Goal: Ask a question

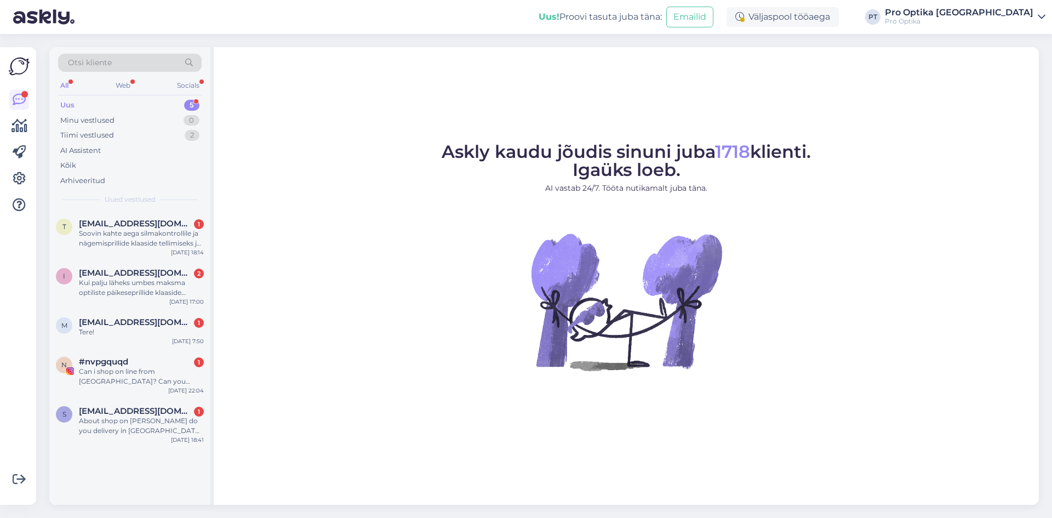
click at [71, 107] on div "Uus" at bounding box center [67, 105] width 14 height 11
click at [127, 400] on div "s [EMAIL_ADDRESS][DOMAIN_NAME] 1 About shop on [PERSON_NAME] do you delivery in…" at bounding box center [129, 422] width 161 height 49
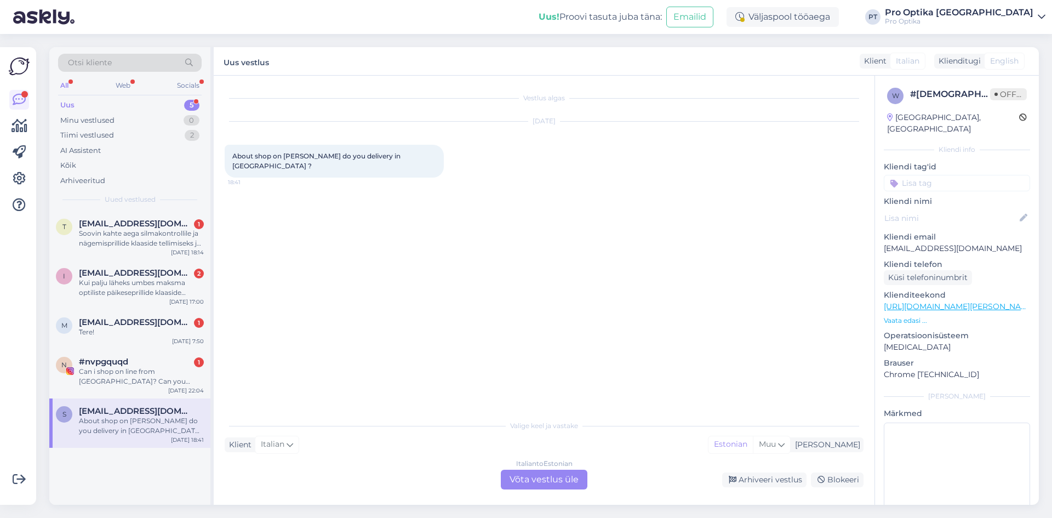
click at [540, 478] on div "Italian to Estonian Võta vestlus üle" at bounding box center [544, 480] width 87 height 20
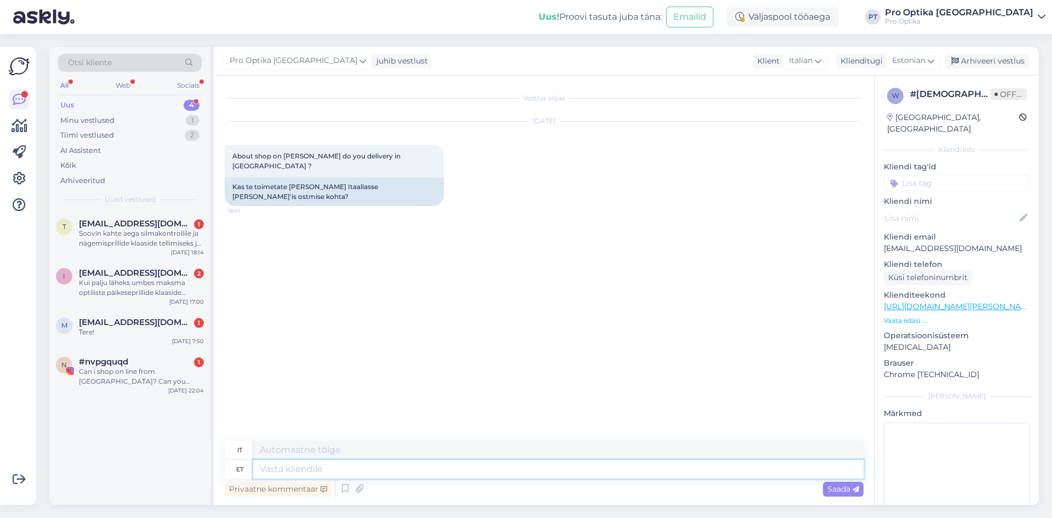
click at [284, 467] on textarea at bounding box center [558, 469] width 611 height 19
click at [295, 448] on textarea at bounding box center [558, 450] width 611 height 19
click at [294, 470] on textarea at bounding box center [558, 469] width 611 height 19
type textarea "Tere"
type textarea "Ciao"
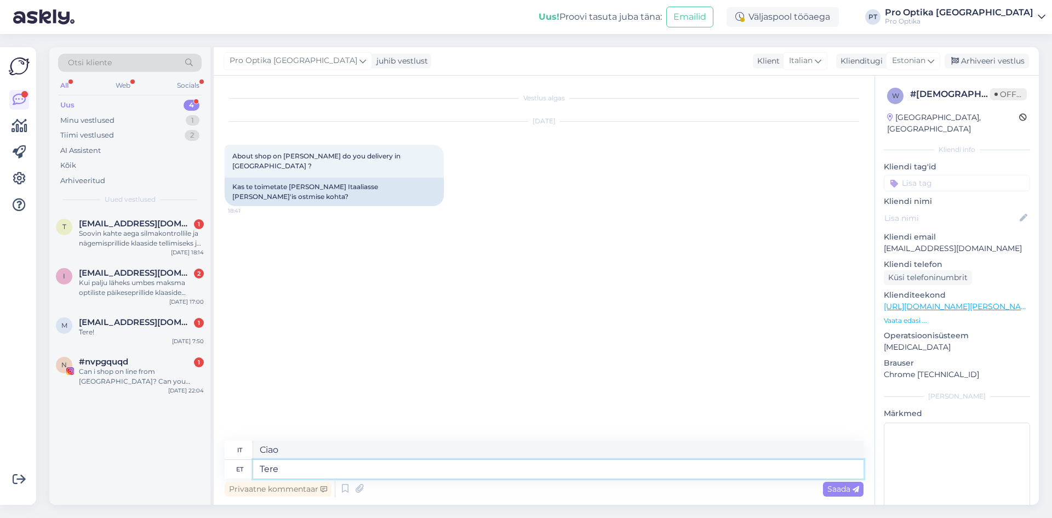
type textarea "Tere!"
type textarea "Ciao!"
type textarea "Jah,"
type textarea "SÌ"
type textarea "Jah, s"
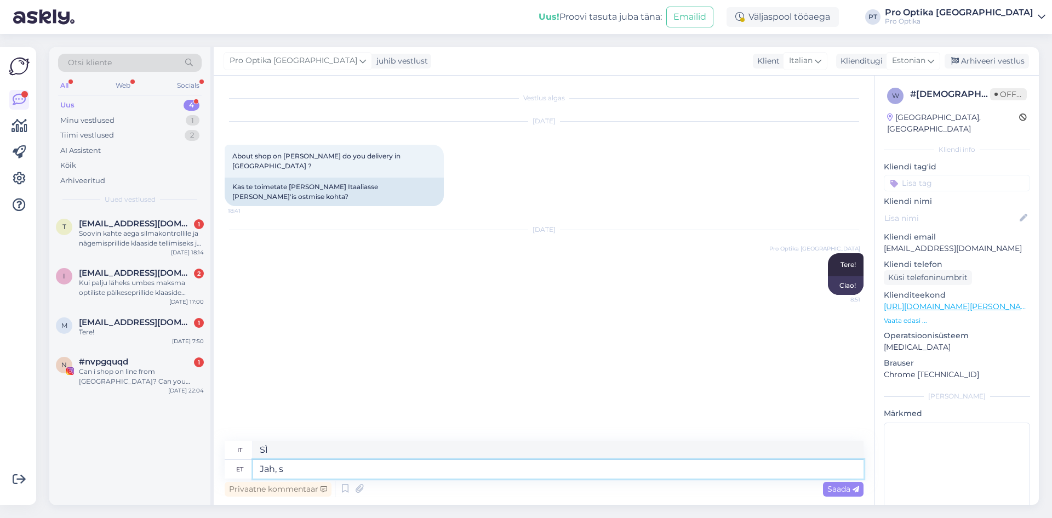
type textarea "SÌ,"
type textarea "Jah, saame"
type textarea "Sì, possiamo."
type textarea "Jah, saame saata"
type textarea "Sì, possiamo inviare"
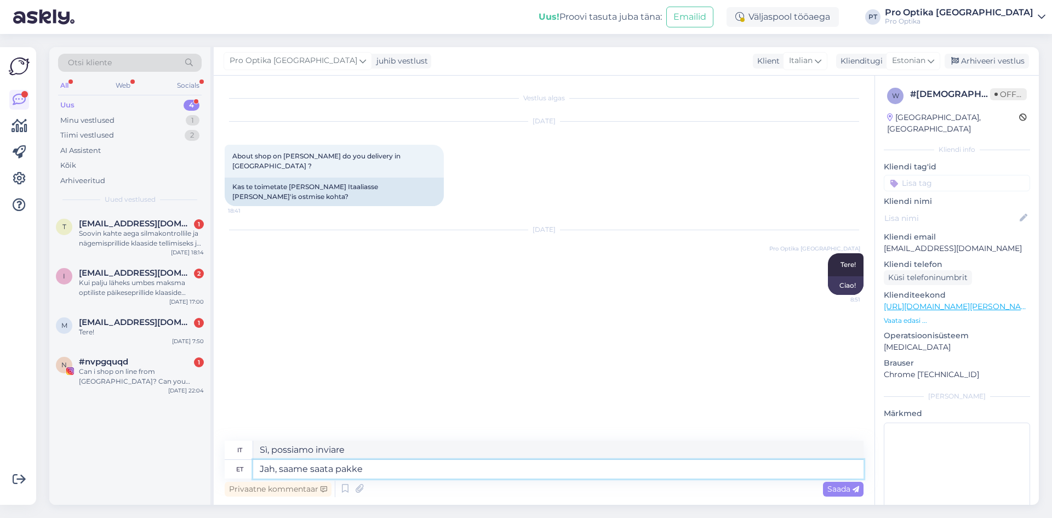
type textarea "Jah, saame saata pakke"
type textarea "Sì, possiamo spedire pacchi"
type textarea "Jah, saame saata pakke [GEOGRAPHIC_DATA]"
type textarea "Sì, possiamo spedire pacchi in [GEOGRAPHIC_DATA]"
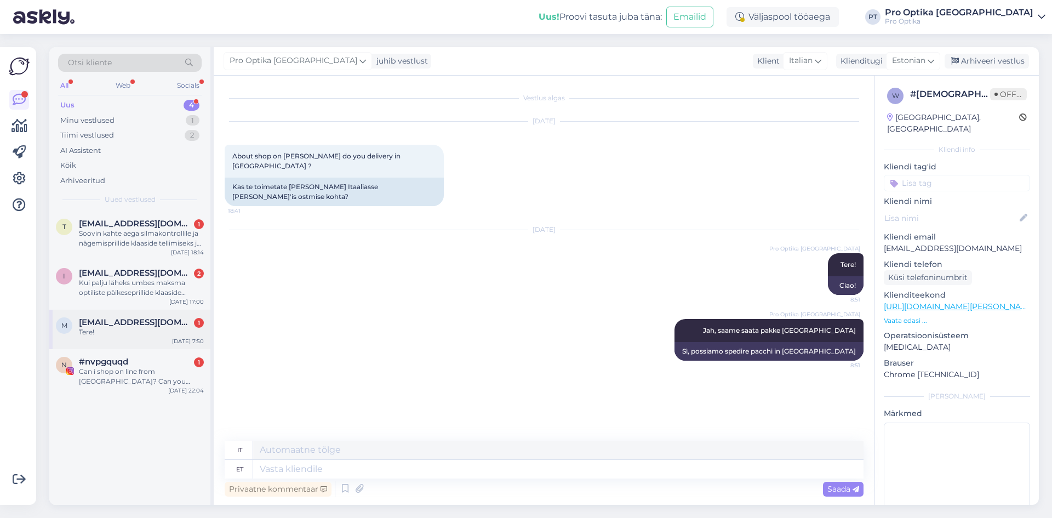
click at [128, 333] on div "Tere!" at bounding box center [141, 332] width 125 height 10
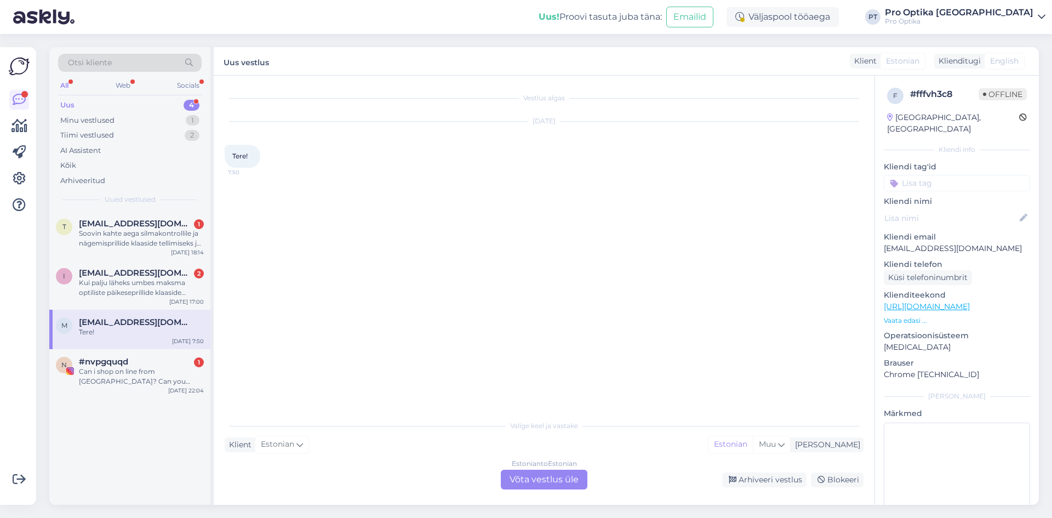
click at [536, 482] on div "Estonian to Estonian Võta vestlus üle" at bounding box center [544, 480] width 87 height 20
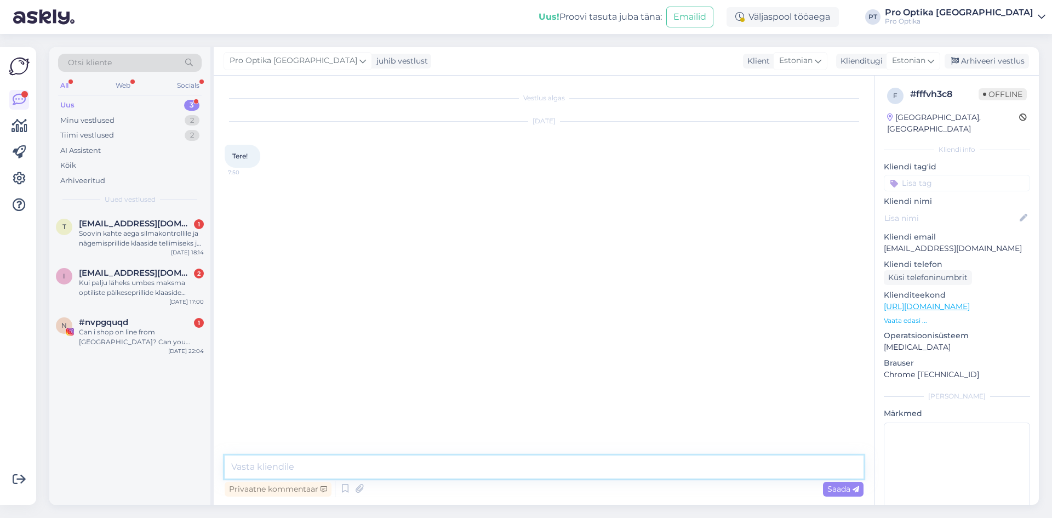
click at [238, 462] on textarea at bounding box center [544, 466] width 639 height 23
type textarea "Tere!"
click at [133, 283] on div "Kui palju läheks umbes maksma optiliste päikeseprillide klaaside vahetus" at bounding box center [141, 288] width 125 height 20
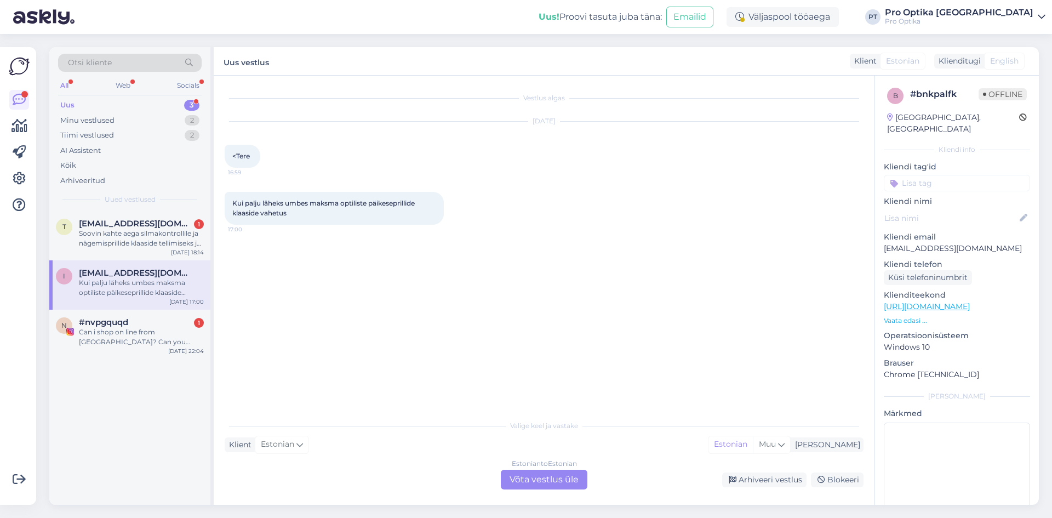
click at [523, 477] on div "Estonian to Estonian Võta vestlus üle" at bounding box center [544, 480] width 87 height 20
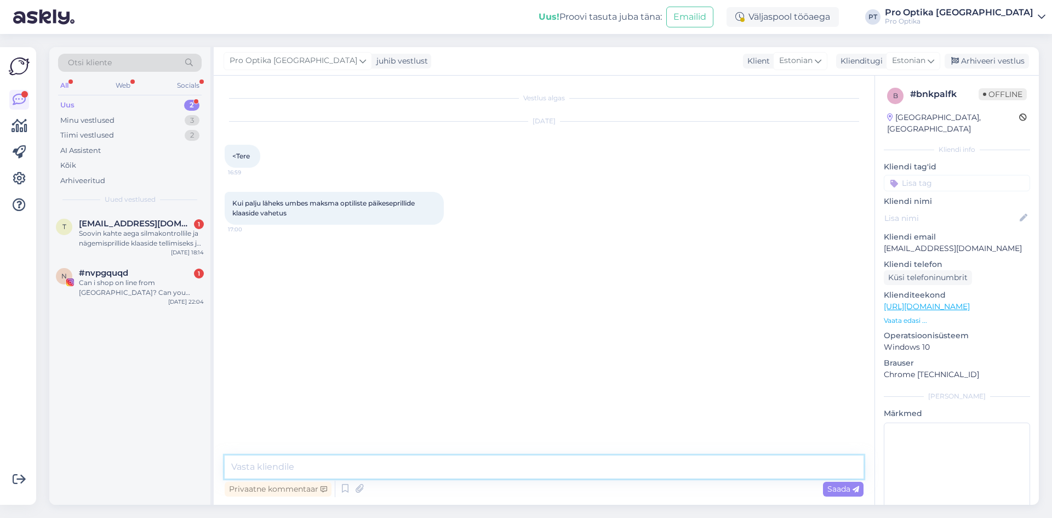
click at [263, 464] on textarea at bounding box center [544, 466] width 639 height 23
type textarea "Tere!"
type textarea "Päikeseprillide klaaside hinnad algavad 90€ paar. Hind sõltub raami suurusest j…"
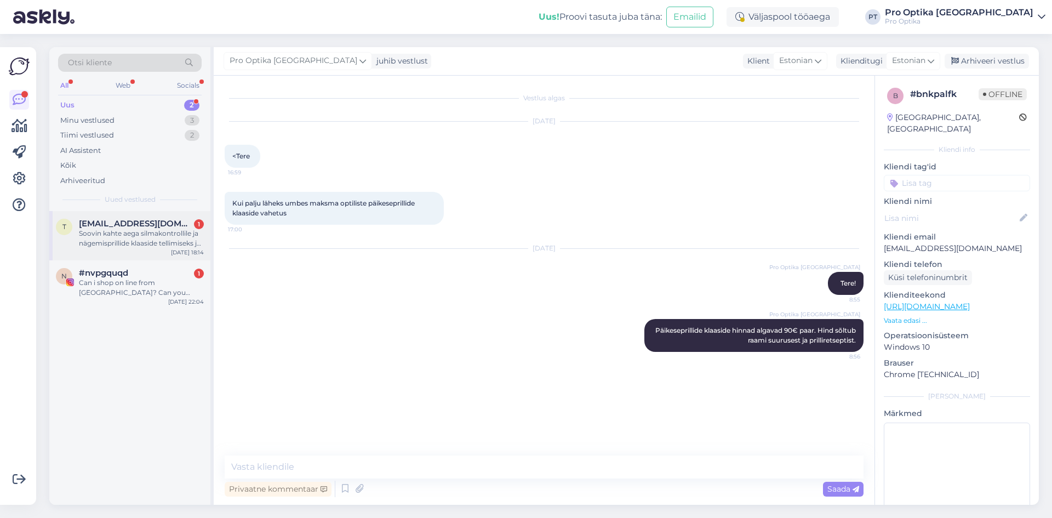
click at [152, 226] on span "[EMAIL_ADDRESS][DOMAIN_NAME]" at bounding box center [136, 224] width 114 height 10
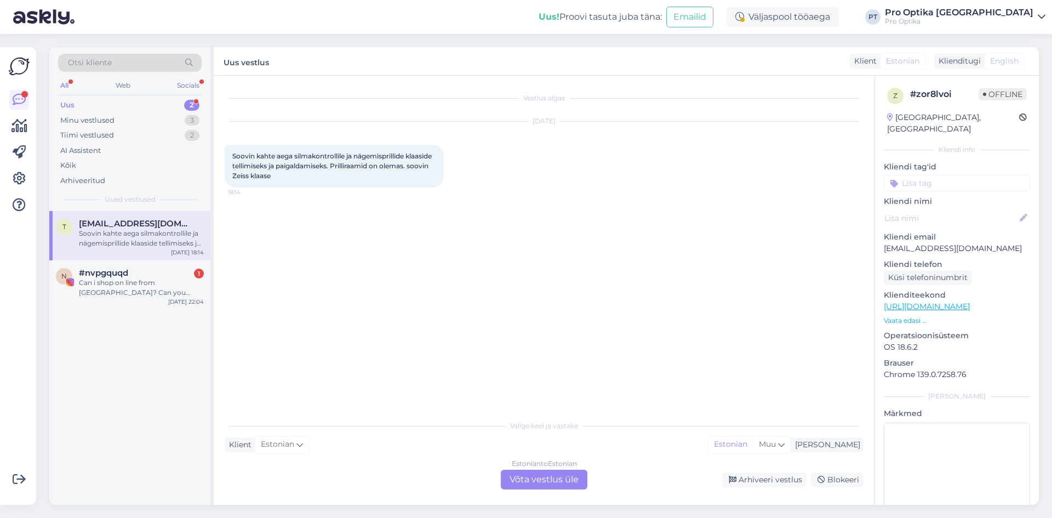
click at [548, 477] on div "Estonian to Estonian Võta vestlus üle" at bounding box center [544, 480] width 87 height 20
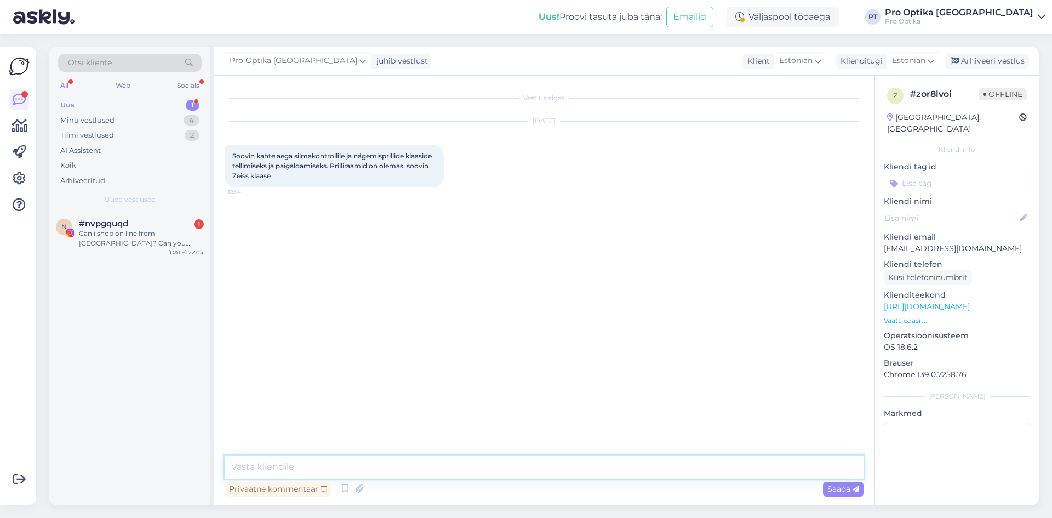
click at [324, 470] on textarea at bounding box center [544, 466] width 639 height 23
type textarea "Tere!"
click at [344, 490] on icon at bounding box center [345, 489] width 13 height 16
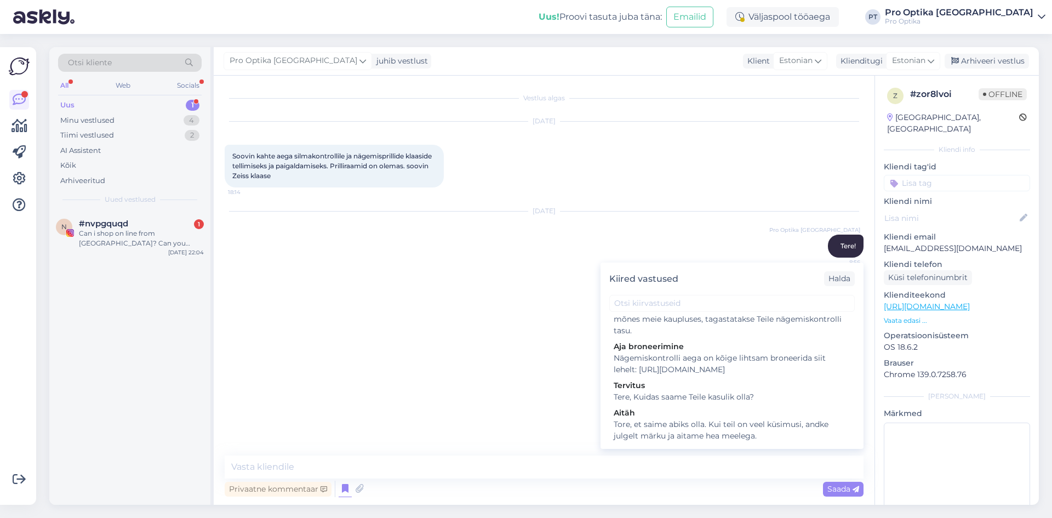
scroll to position [274, 0]
click at [658, 343] on div "Aja broneerimine" at bounding box center [732, 344] width 237 height 12
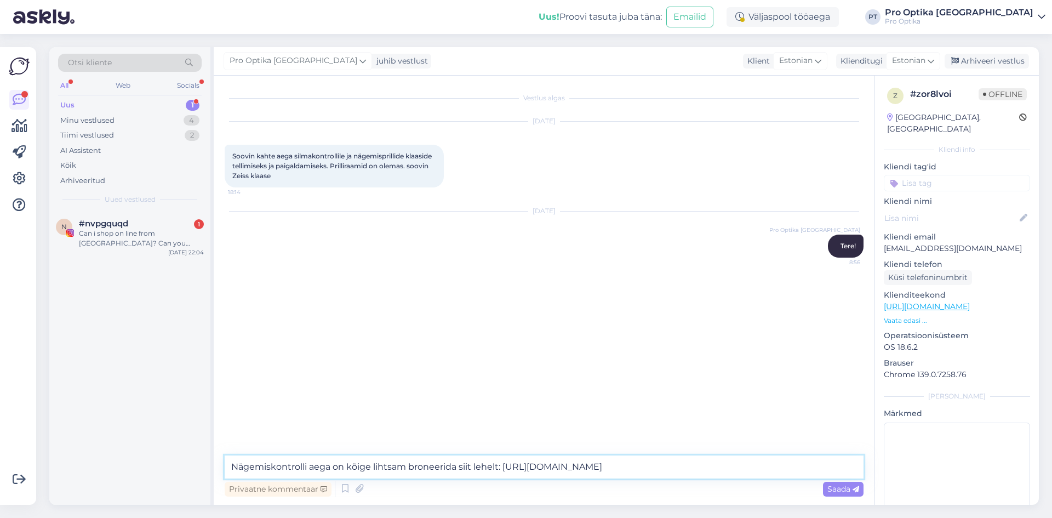
click at [759, 466] on textarea "Nägemiskontrolli aega on kõige lihtsam broneerida siit lehelt: [URL][DOMAIN_NAM…" at bounding box center [544, 466] width 639 height 23
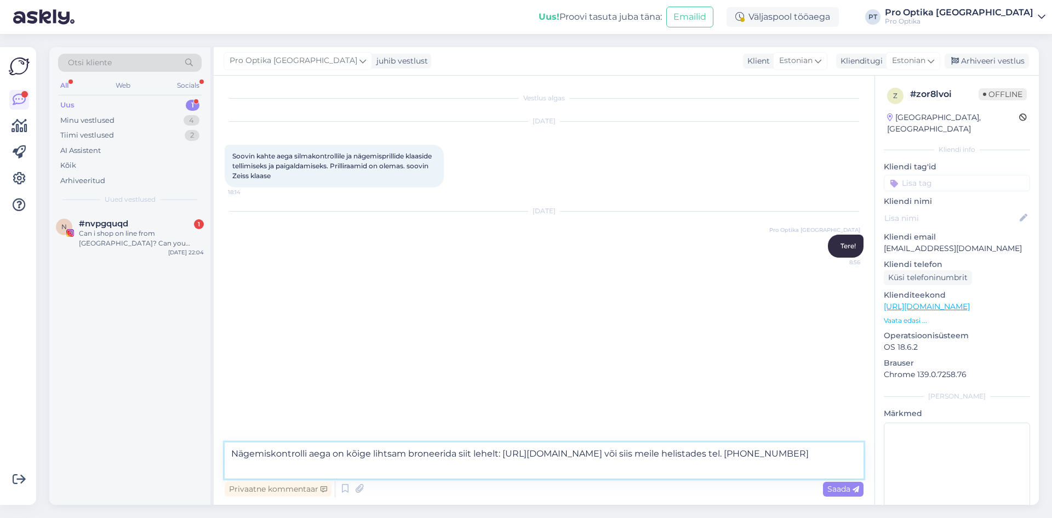
type textarea "Nägemiskontrolli aega on kõige lihtsam broneerida siit lehelt: [URL][DOMAIN_NAM…"
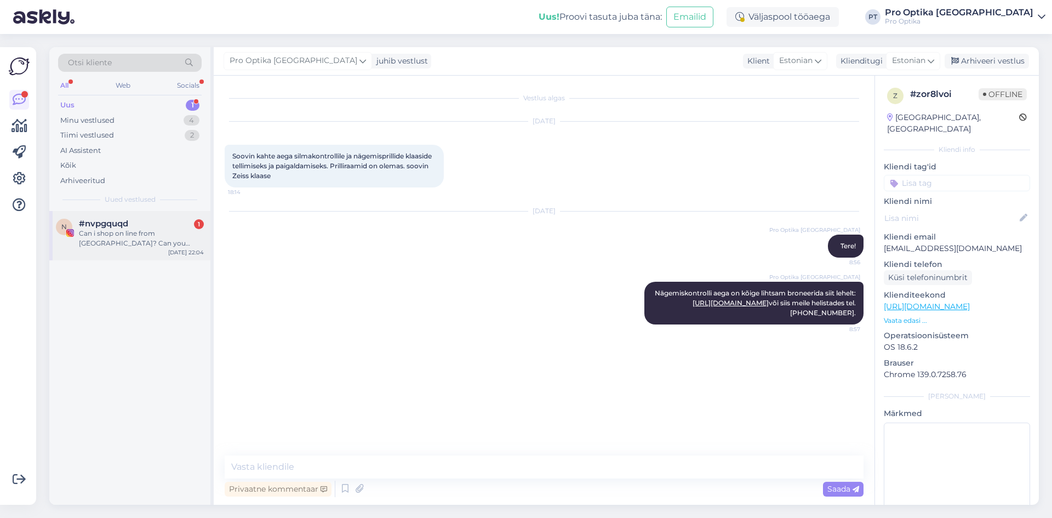
click at [139, 240] on div "Can i shop on line from [GEOGRAPHIC_DATA]? Can you delivery in [GEOGRAPHIC_DATA…" at bounding box center [141, 239] width 125 height 20
